Goal: Information Seeking & Learning: Learn about a topic

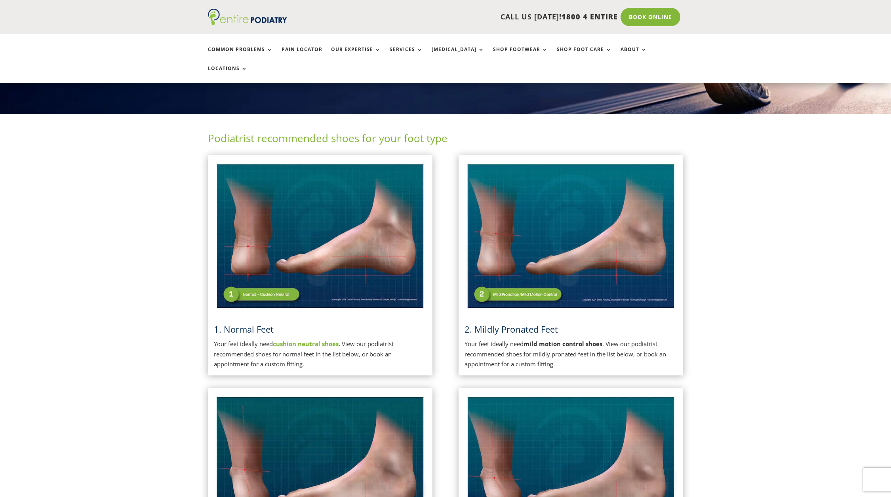
scroll to position [64, 0]
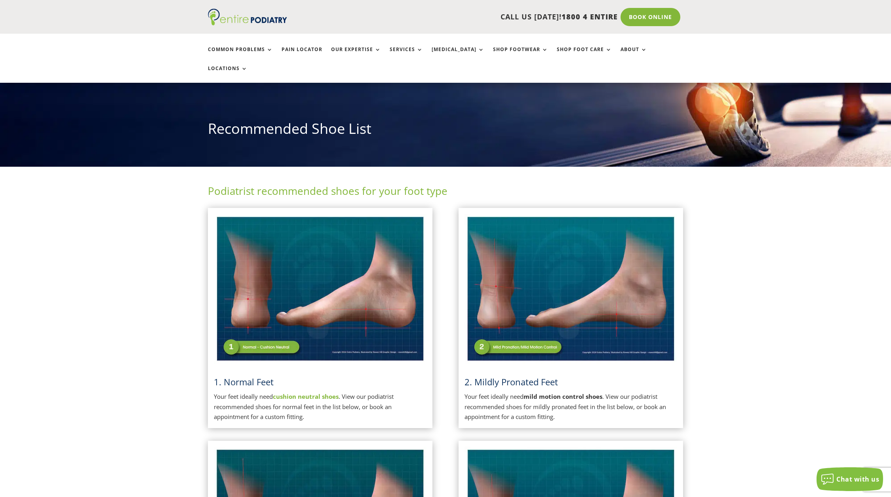
click at [320, 393] on strong "cushion neutral shoes" at bounding box center [306, 397] width 66 height 8
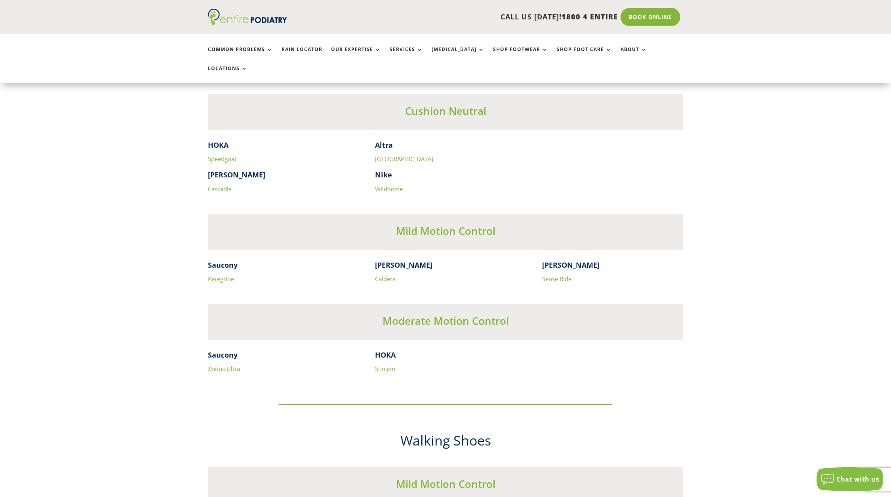
scroll to position [2064, 0]
